Goal: Check status: Check status

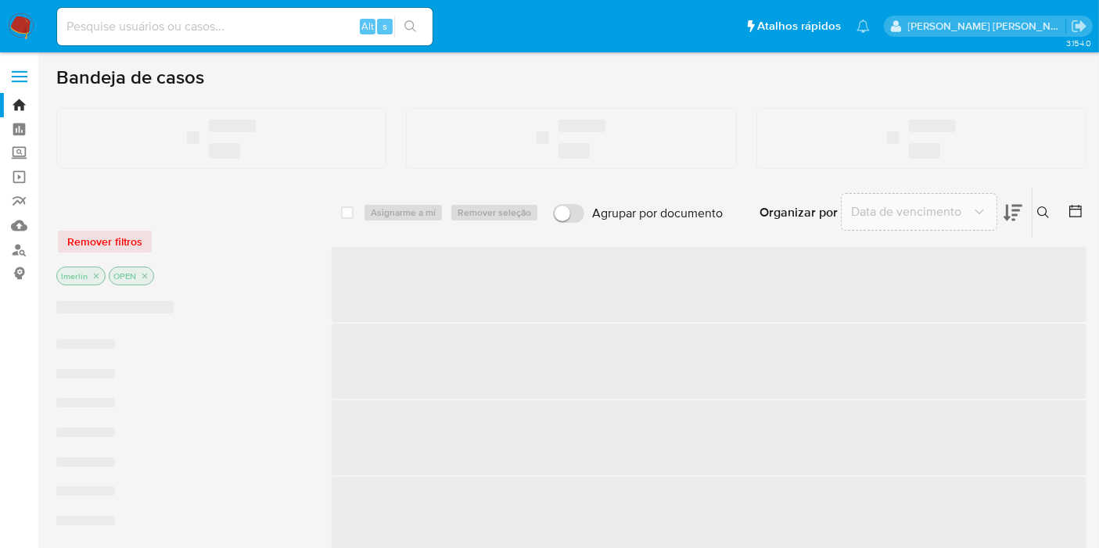
click at [257, 22] on input at bounding box center [245, 26] width 376 height 20
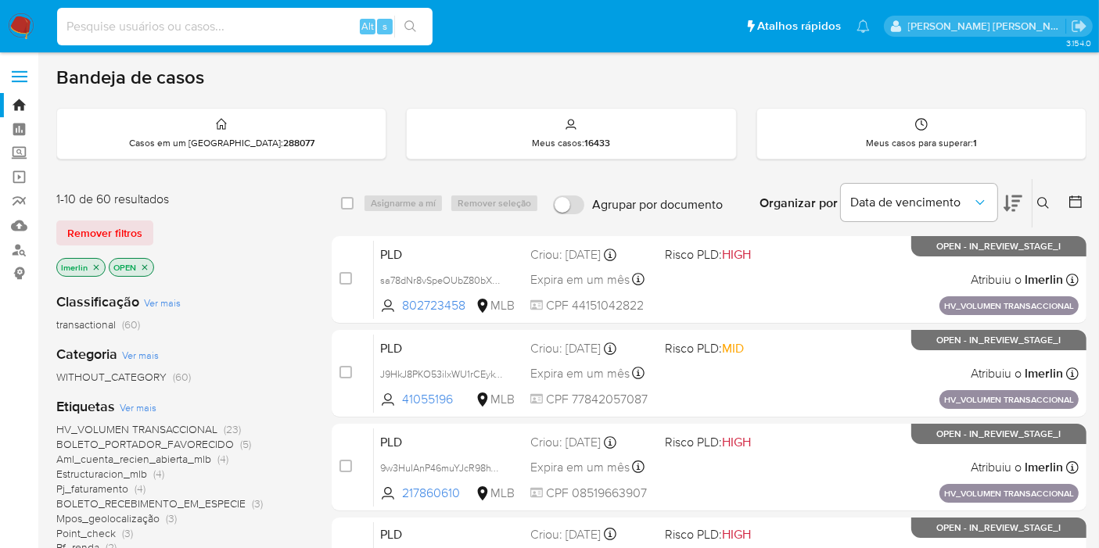
paste input "kAfVM5SNyK7wu7ufkcZ3LaLI"
type input "kAfVM5SNyK7wu7ufkcZ3LaLI"
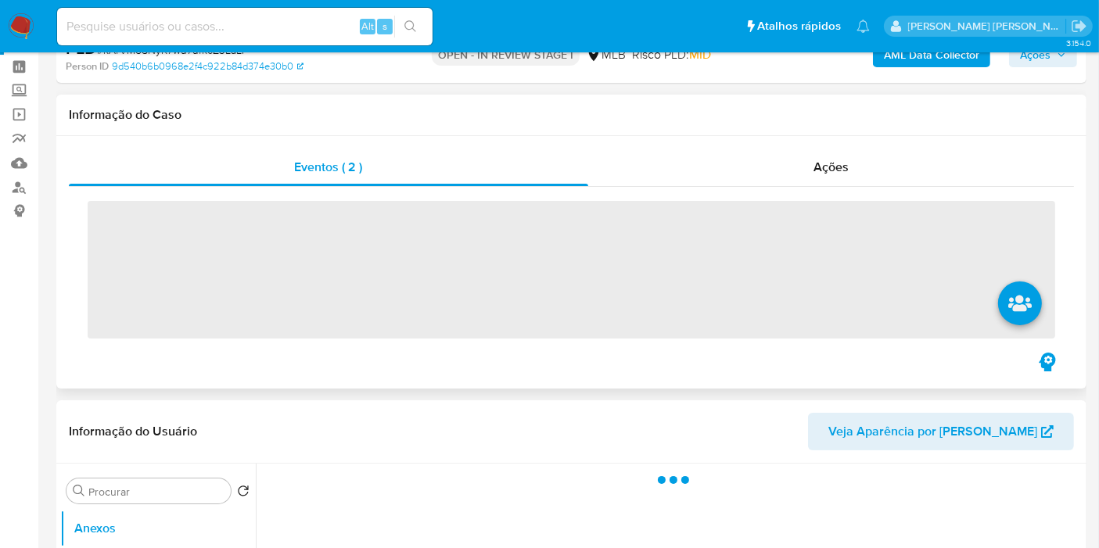
scroll to position [174, 0]
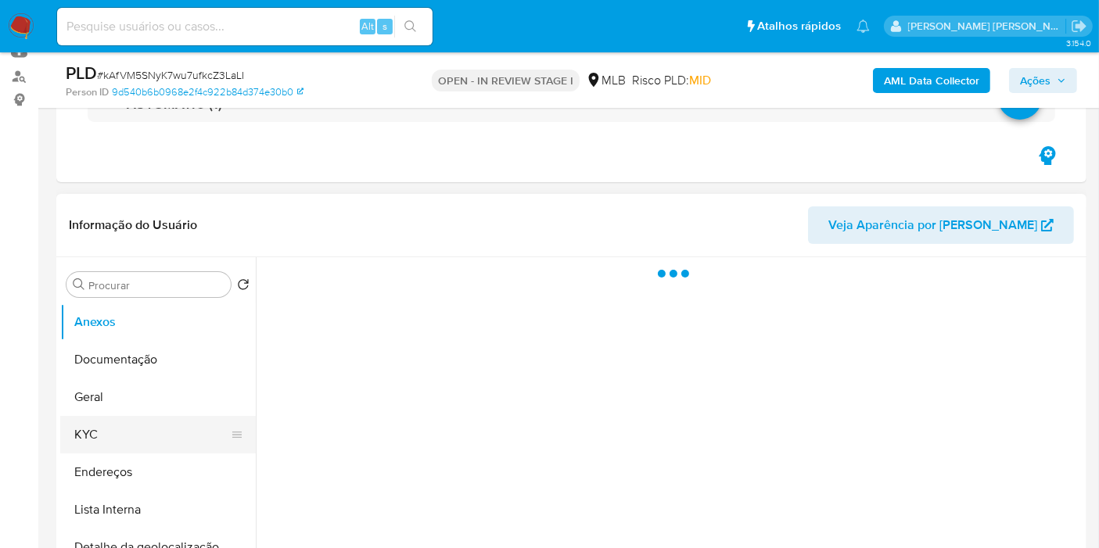
click at [129, 420] on button "KYC" at bounding box center [151, 435] width 183 height 38
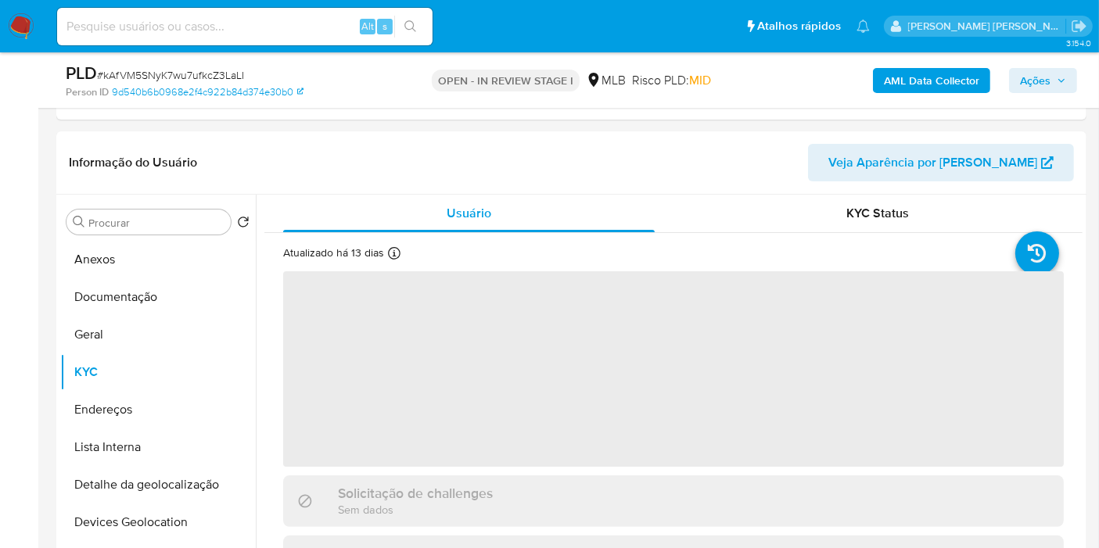
scroll to position [347, 0]
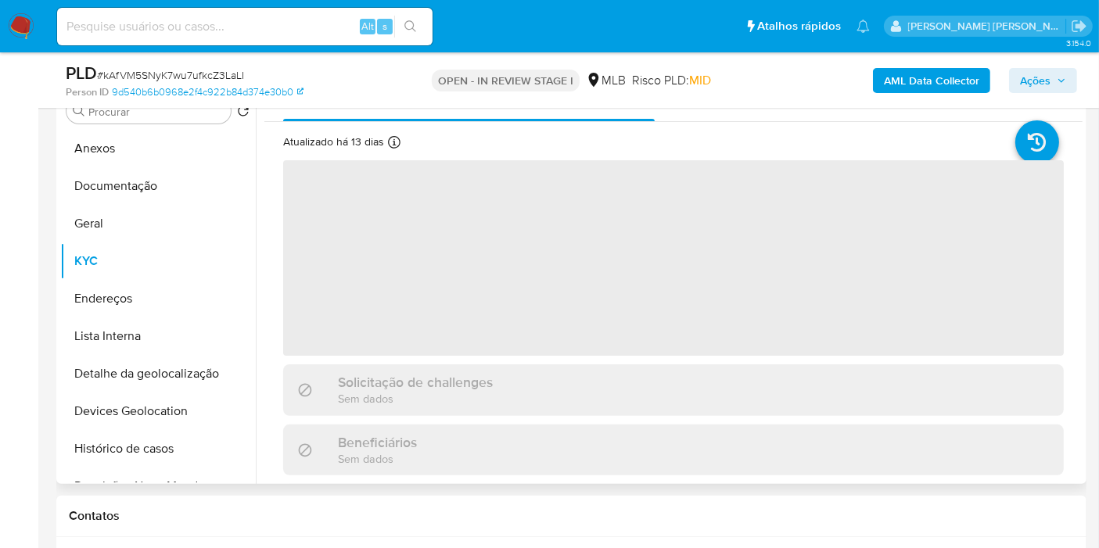
select select "10"
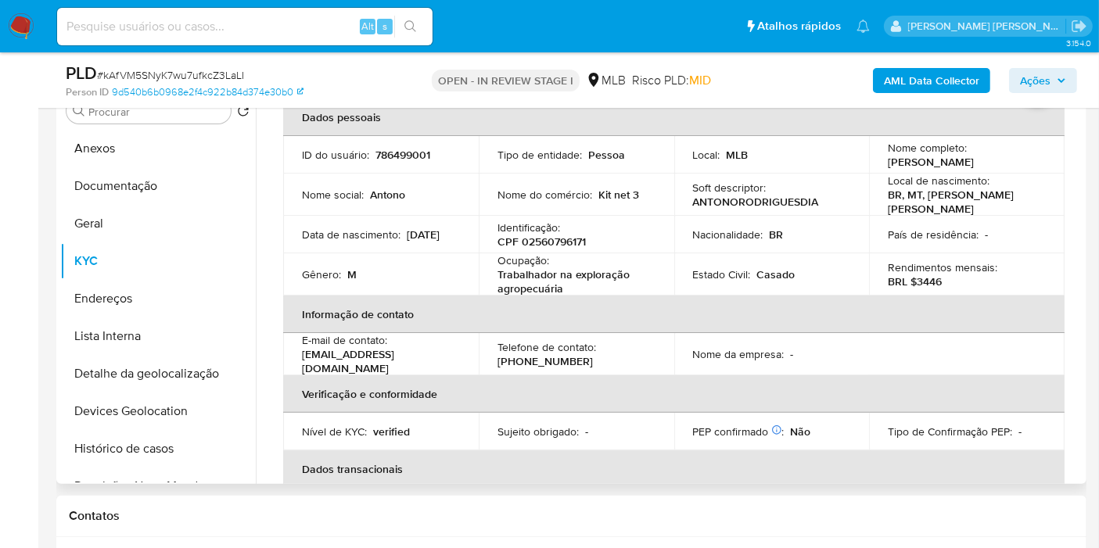
scroll to position [87, 0]
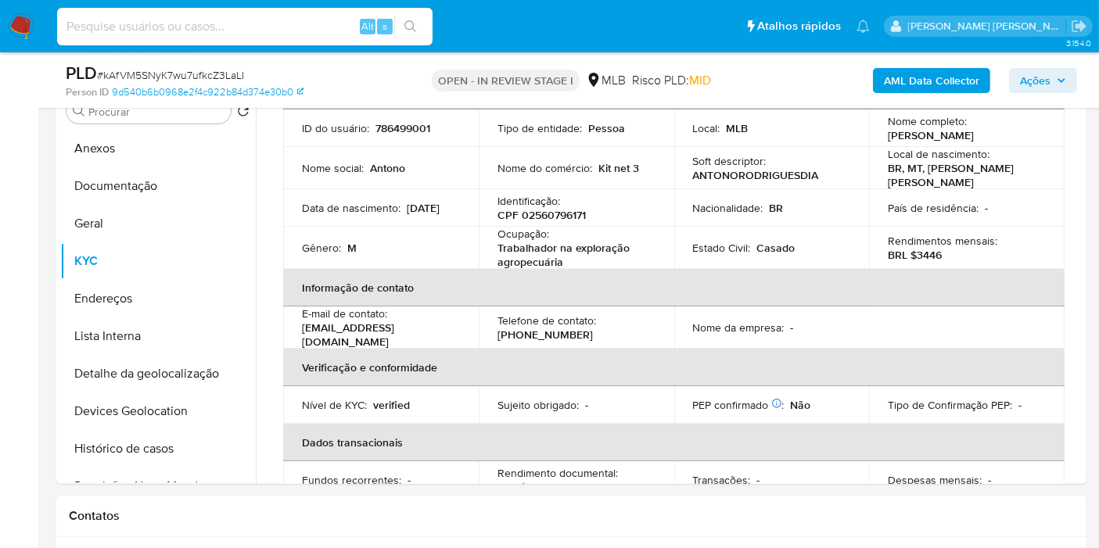
click at [255, 20] on input at bounding box center [245, 26] width 376 height 20
paste input "zVtpX8W4esPIESiDBsxtCn1u"
type input "zVtpX8W4esPIESiDBsxtCn1u"
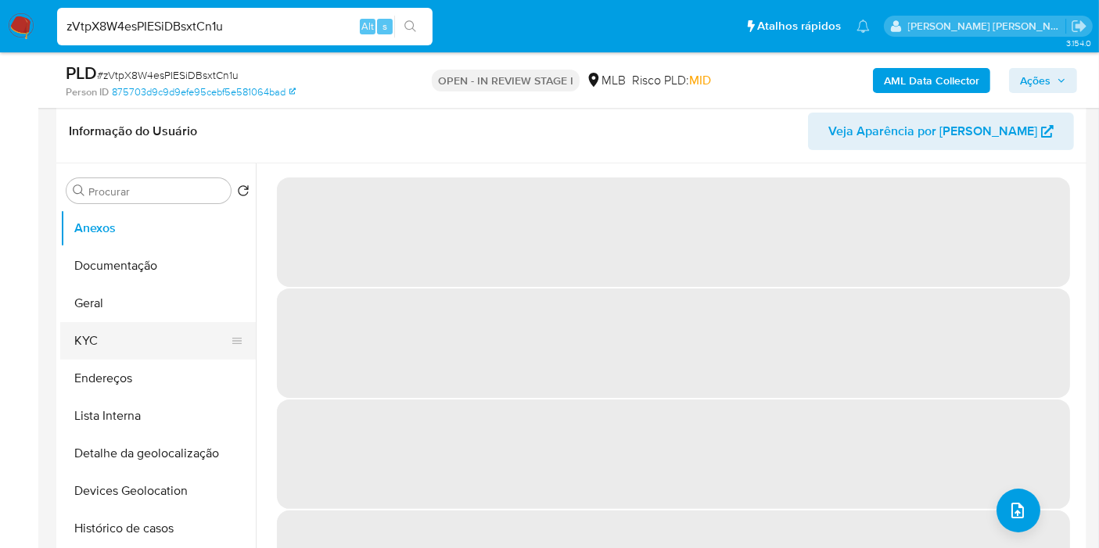
scroll to position [261, 0]
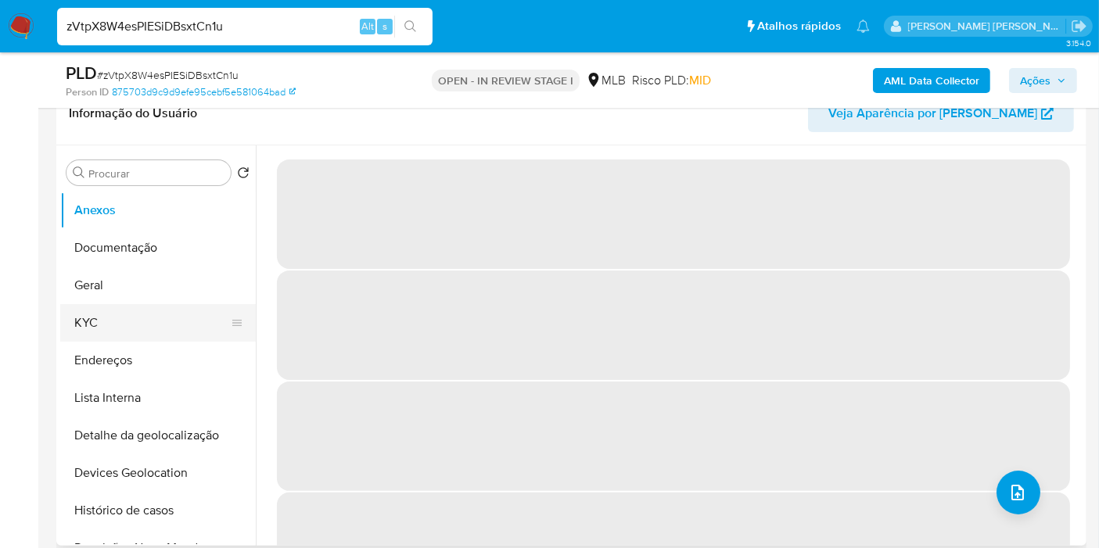
click at [134, 322] on button "KYC" at bounding box center [151, 323] width 183 height 38
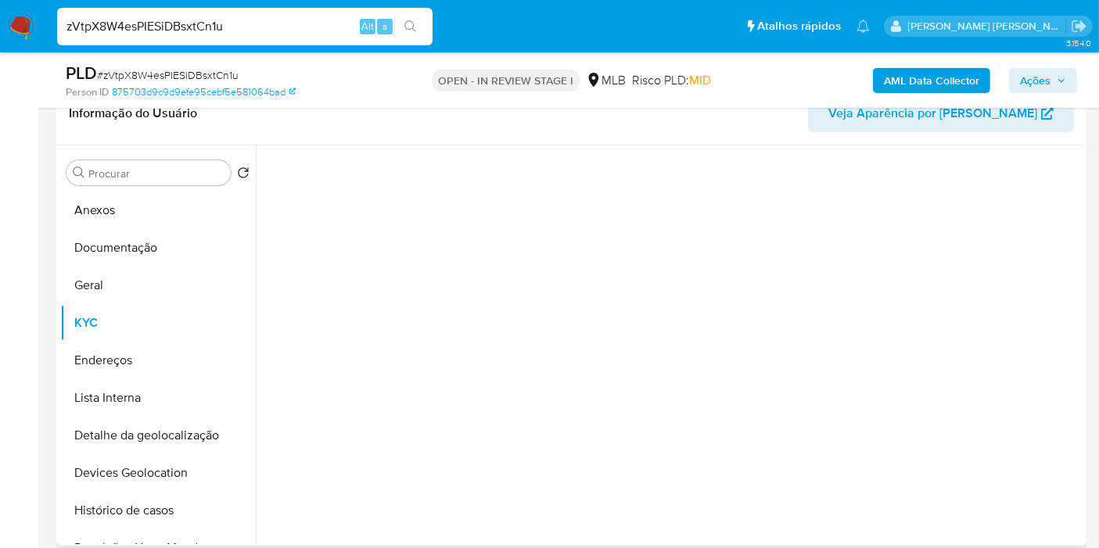
select select "10"
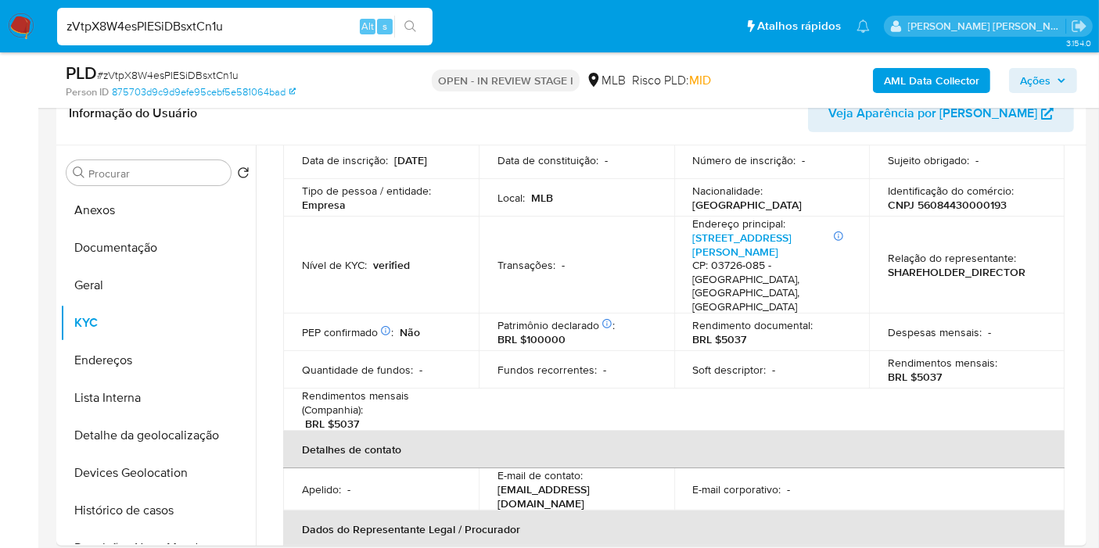
scroll to position [174, 0]
click at [273, 28] on input "zVtpX8W4esPIESiDBsxtCn1u" at bounding box center [245, 26] width 376 height 20
paste input "DqVJRWIiIZX0HtURHZXx08jC"
type input "DqVJRWIiIZX0HtURHZXx08jC"
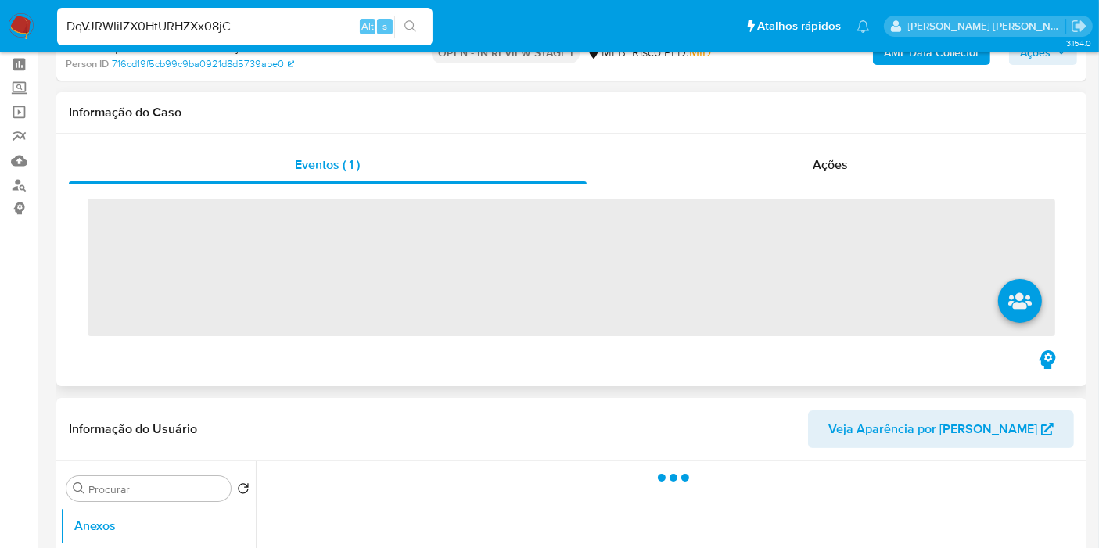
scroll to position [261, 0]
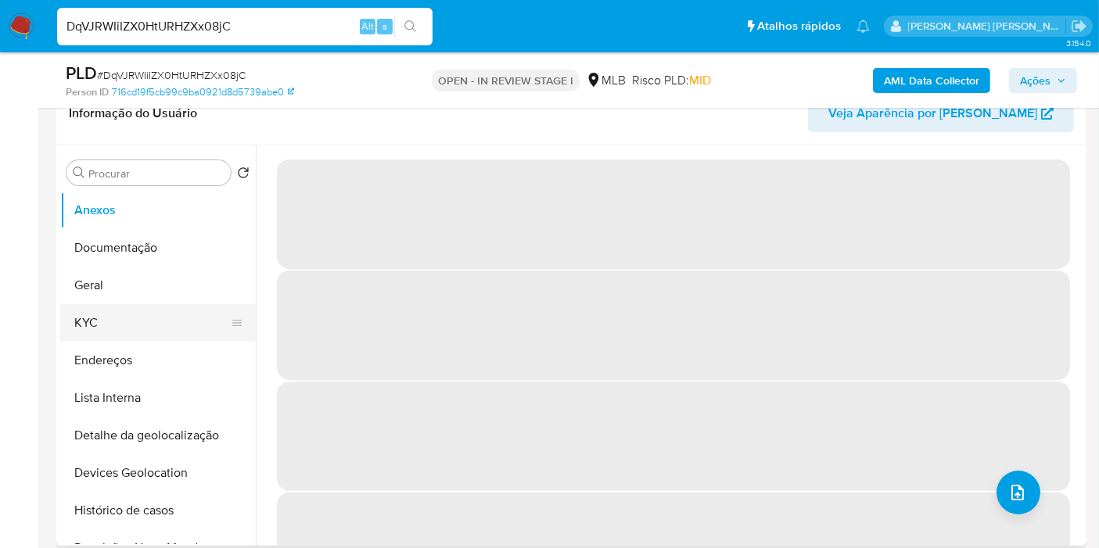
click at [124, 318] on button "KYC" at bounding box center [151, 323] width 183 height 38
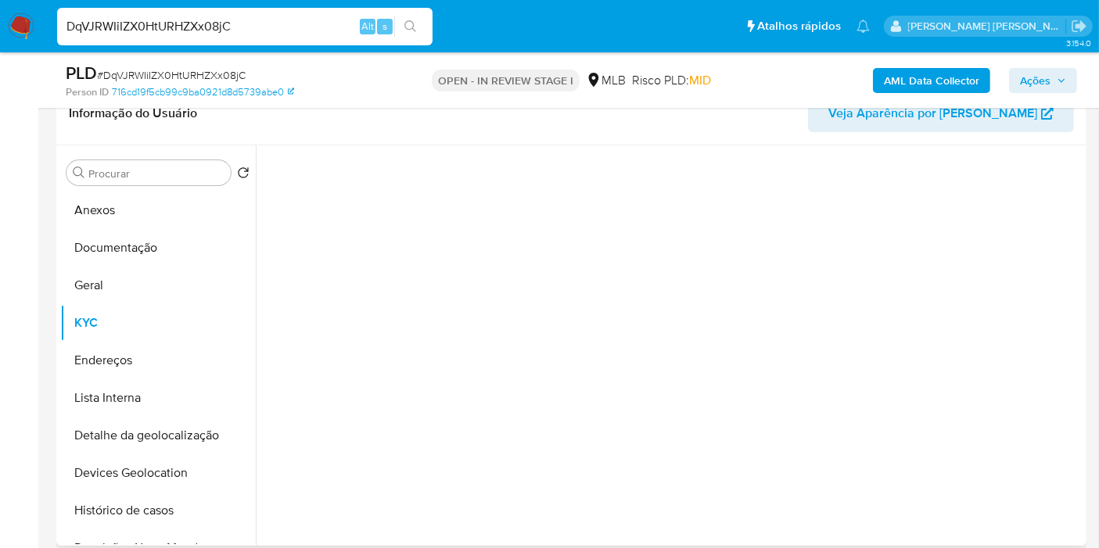
select select "10"
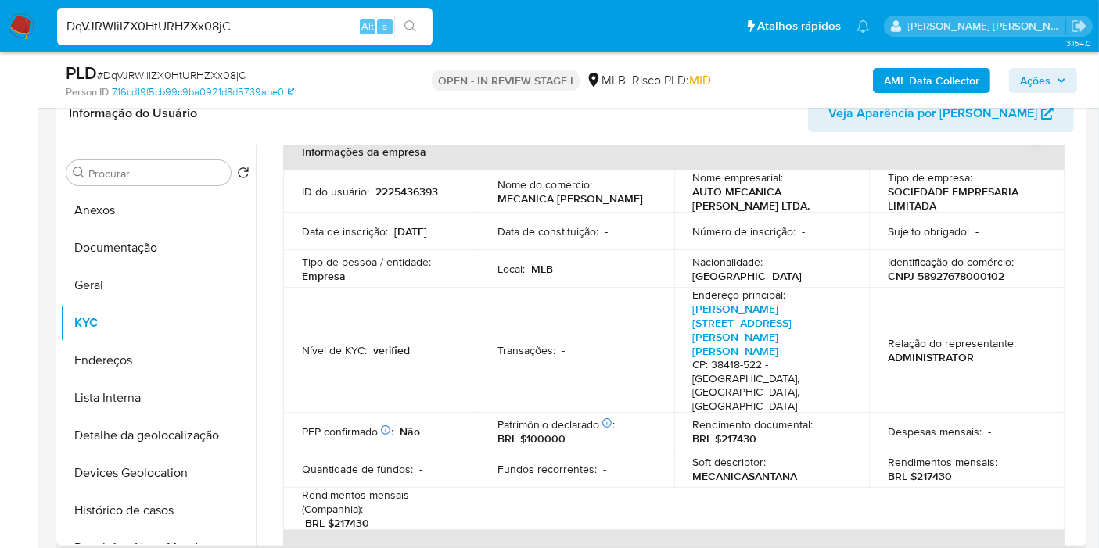
scroll to position [0, 0]
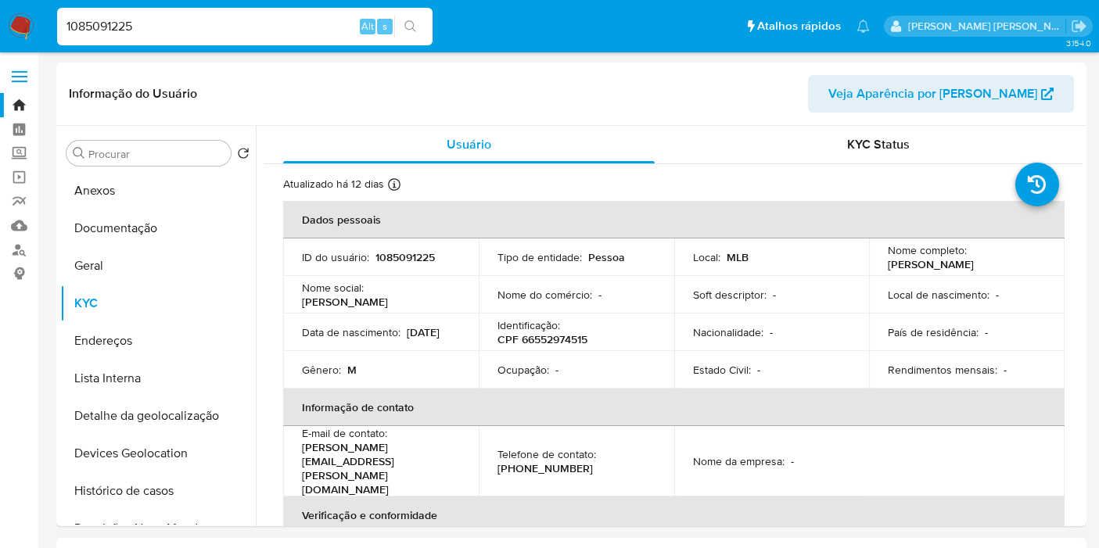
select select "10"
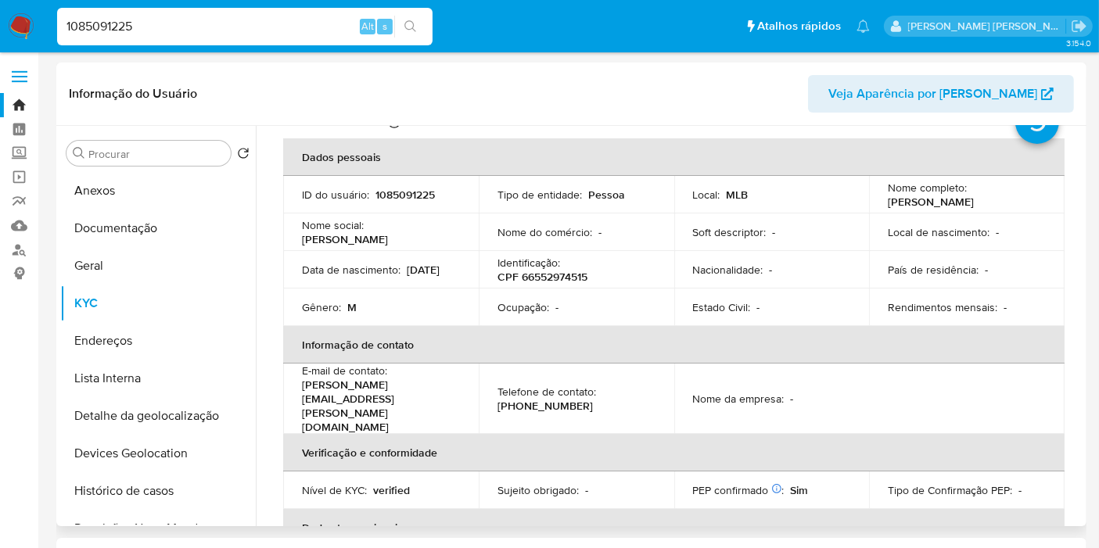
scroll to position [87, 0]
